Goal: Navigation & Orientation: Find specific page/section

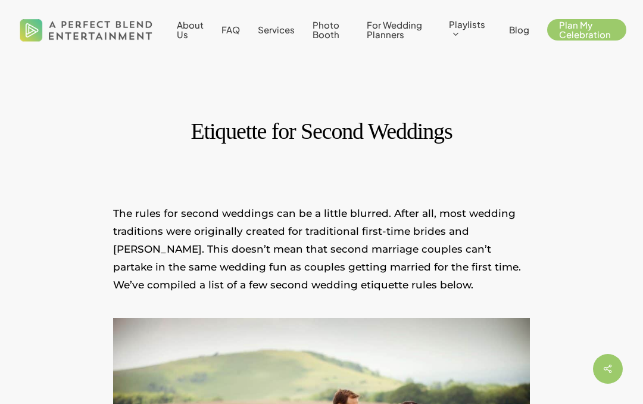
click at [279, 33] on span "Services" at bounding box center [276, 29] width 37 height 11
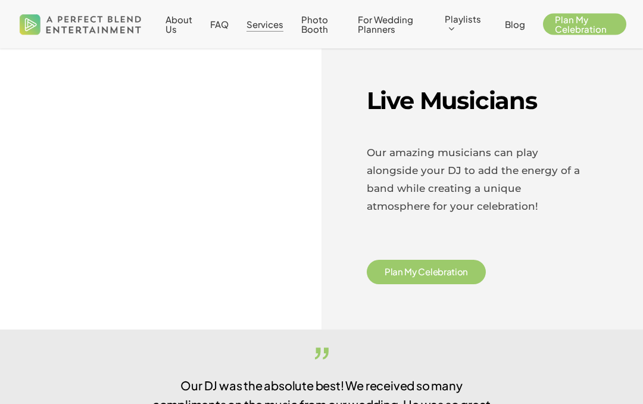
scroll to position [1990, 0]
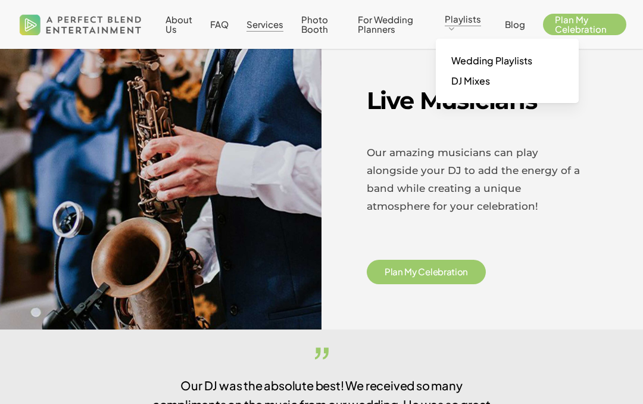
click at [504, 55] on span "Wedding Playlists" at bounding box center [491, 60] width 81 height 13
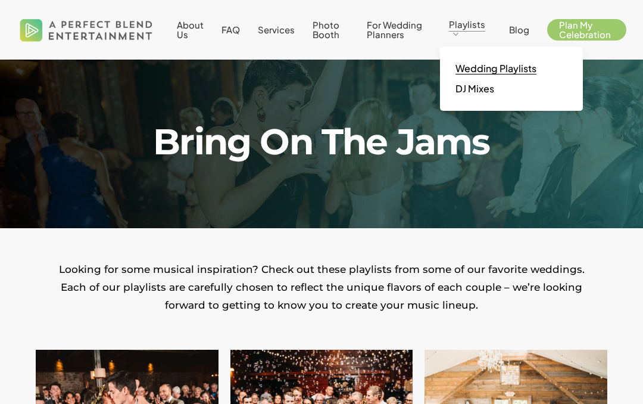
click at [479, 89] on span "DJ Mixes" at bounding box center [474, 88] width 39 height 13
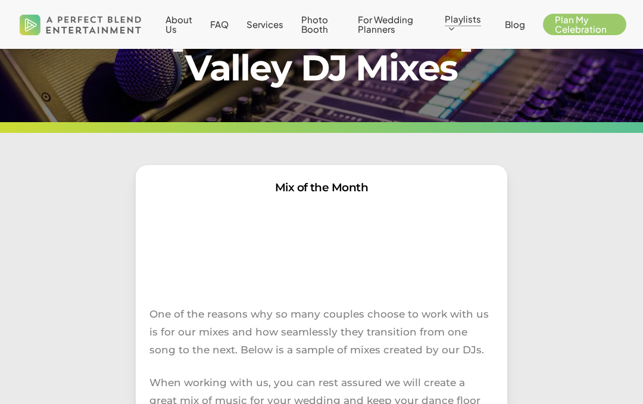
scroll to position [77, 0]
